Goal: Contribute content

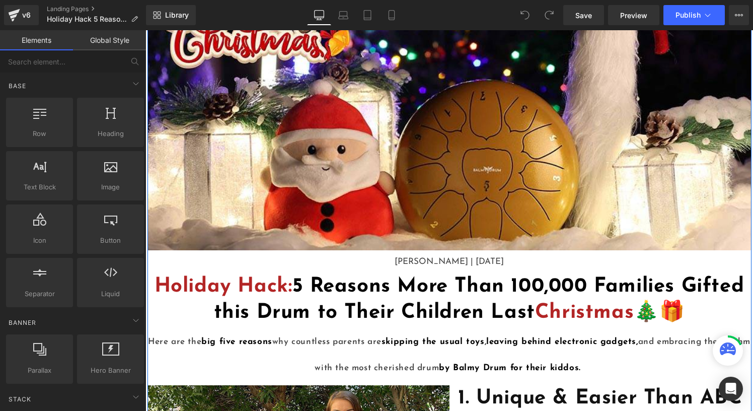
scroll to position [83, 0]
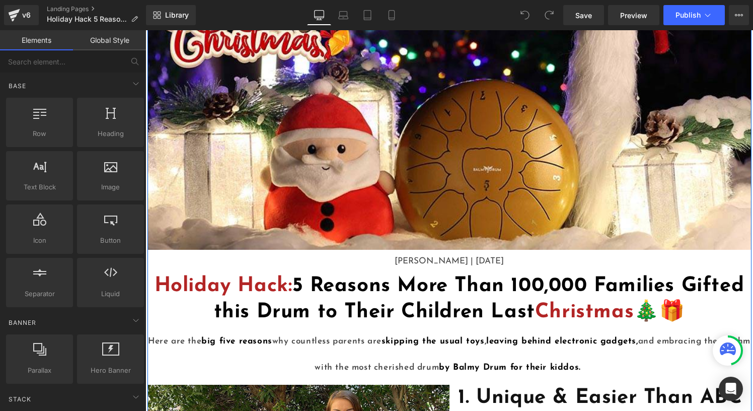
click at [508, 262] on p "[PERSON_NAME] | [DATE]" at bounding box center [450, 261] width 604 height 13
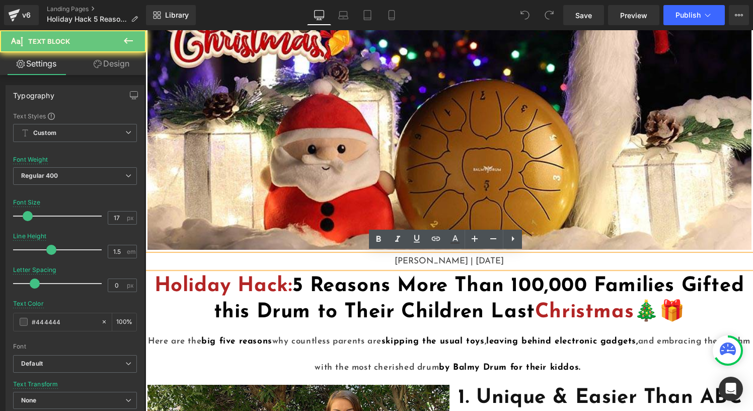
click at [486, 260] on p "[PERSON_NAME] | [DATE]" at bounding box center [450, 261] width 604 height 13
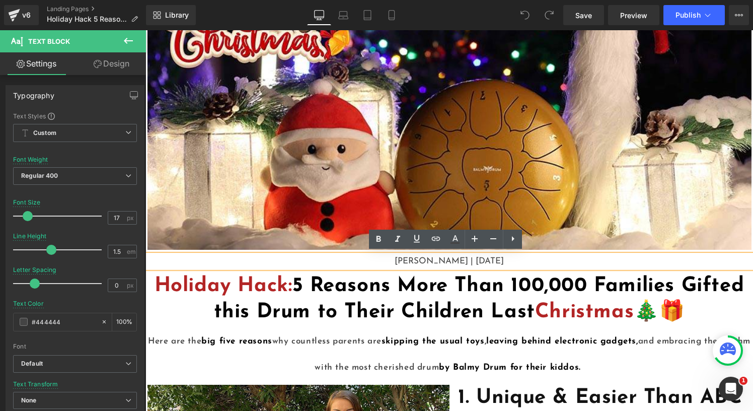
scroll to position [0, 0]
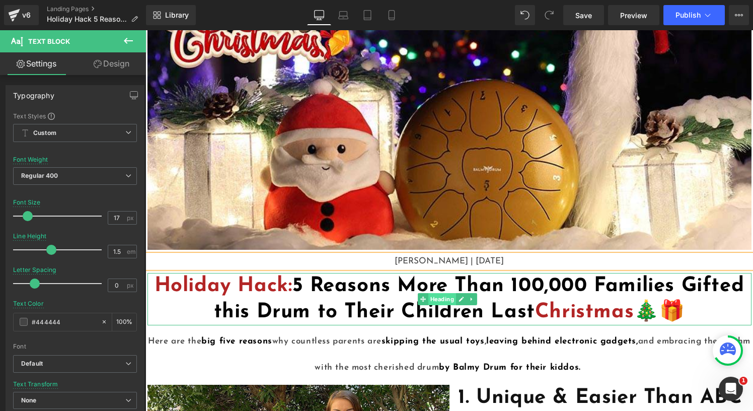
click at [440, 298] on span "Heading" at bounding box center [442, 299] width 28 height 12
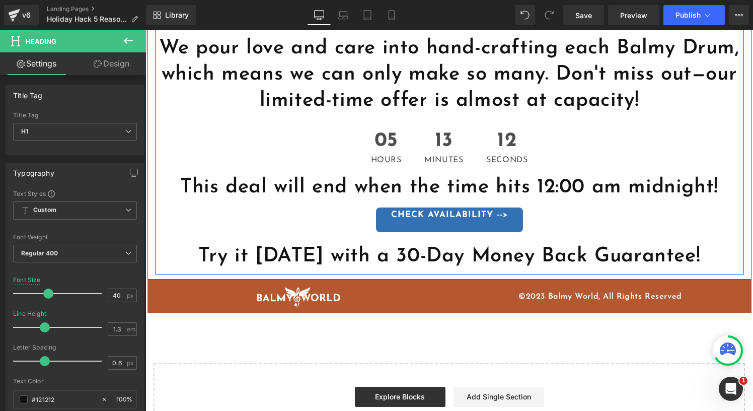
scroll to position [2532, 0]
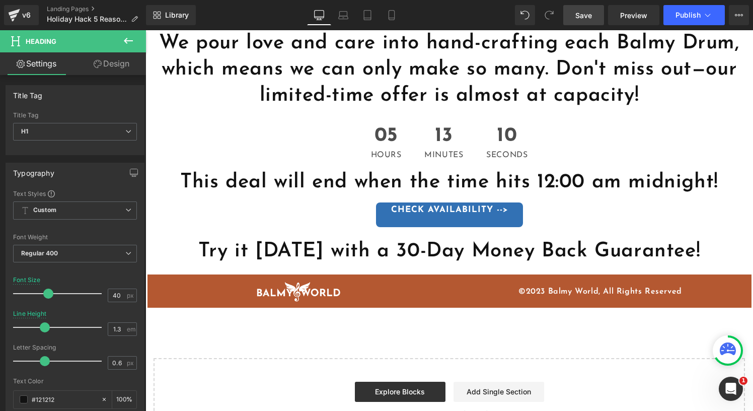
click at [598, 14] on link "Save" at bounding box center [583, 15] width 41 height 20
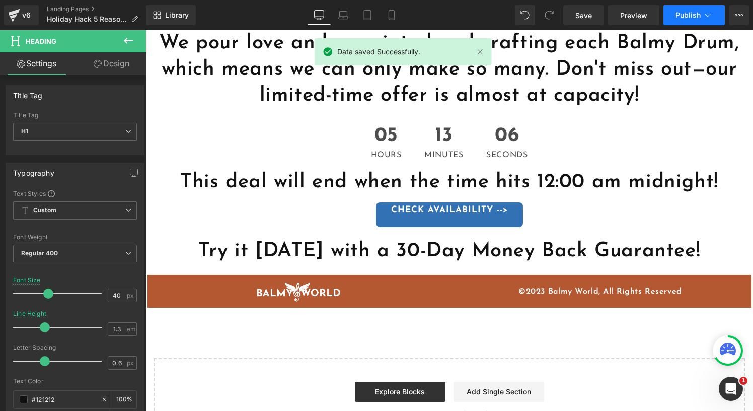
click at [682, 12] on span "Publish" at bounding box center [688, 15] width 25 height 8
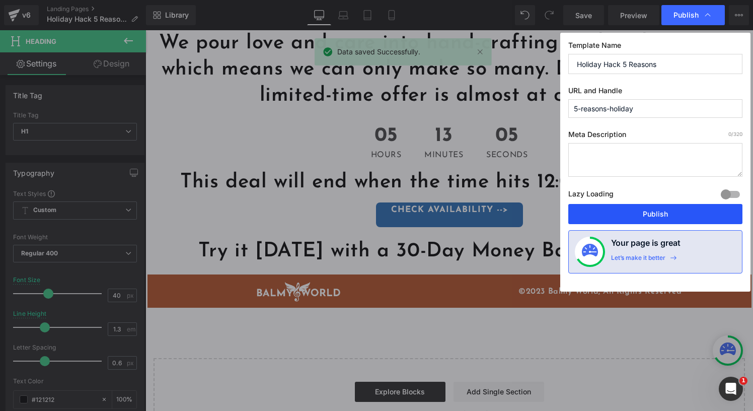
click at [646, 215] on button "Publish" at bounding box center [655, 214] width 174 height 20
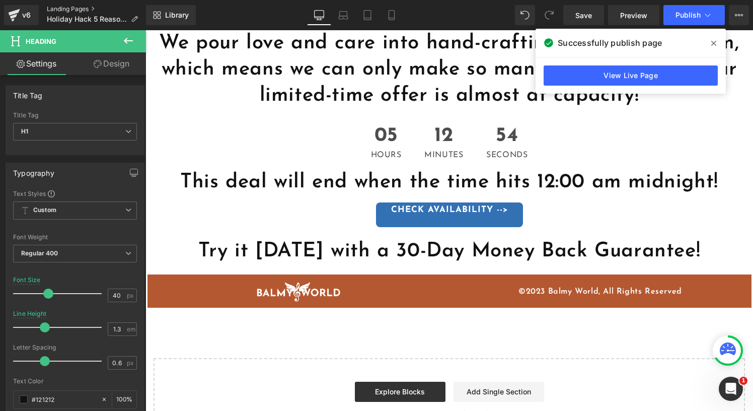
click at [67, 11] on link "Landing Pages" at bounding box center [96, 9] width 99 height 8
